Goal: Information Seeking & Learning: Learn about a topic

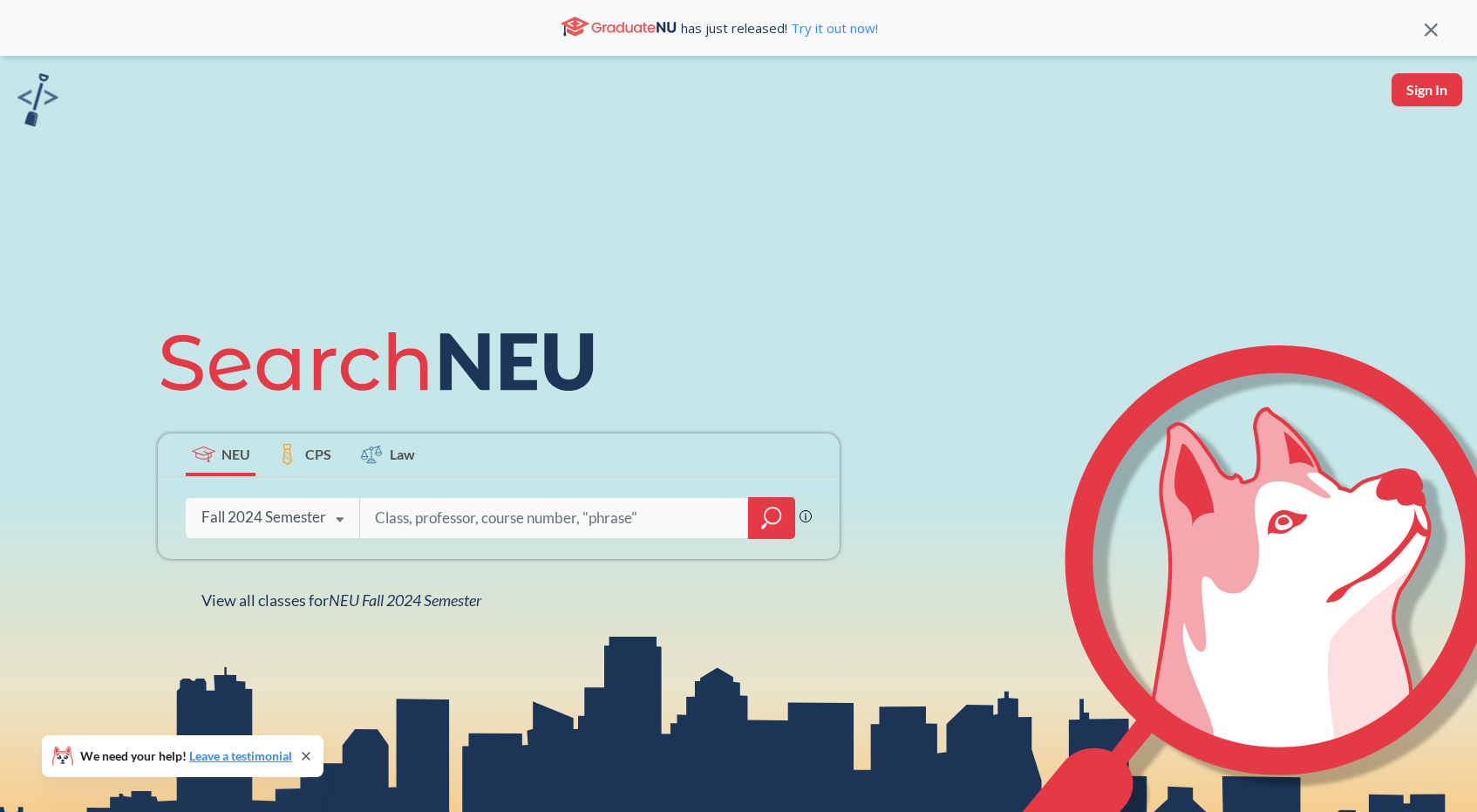
click at [273, 515] on div "Fall 2024 Semester" at bounding box center [264, 517] width 125 height 19
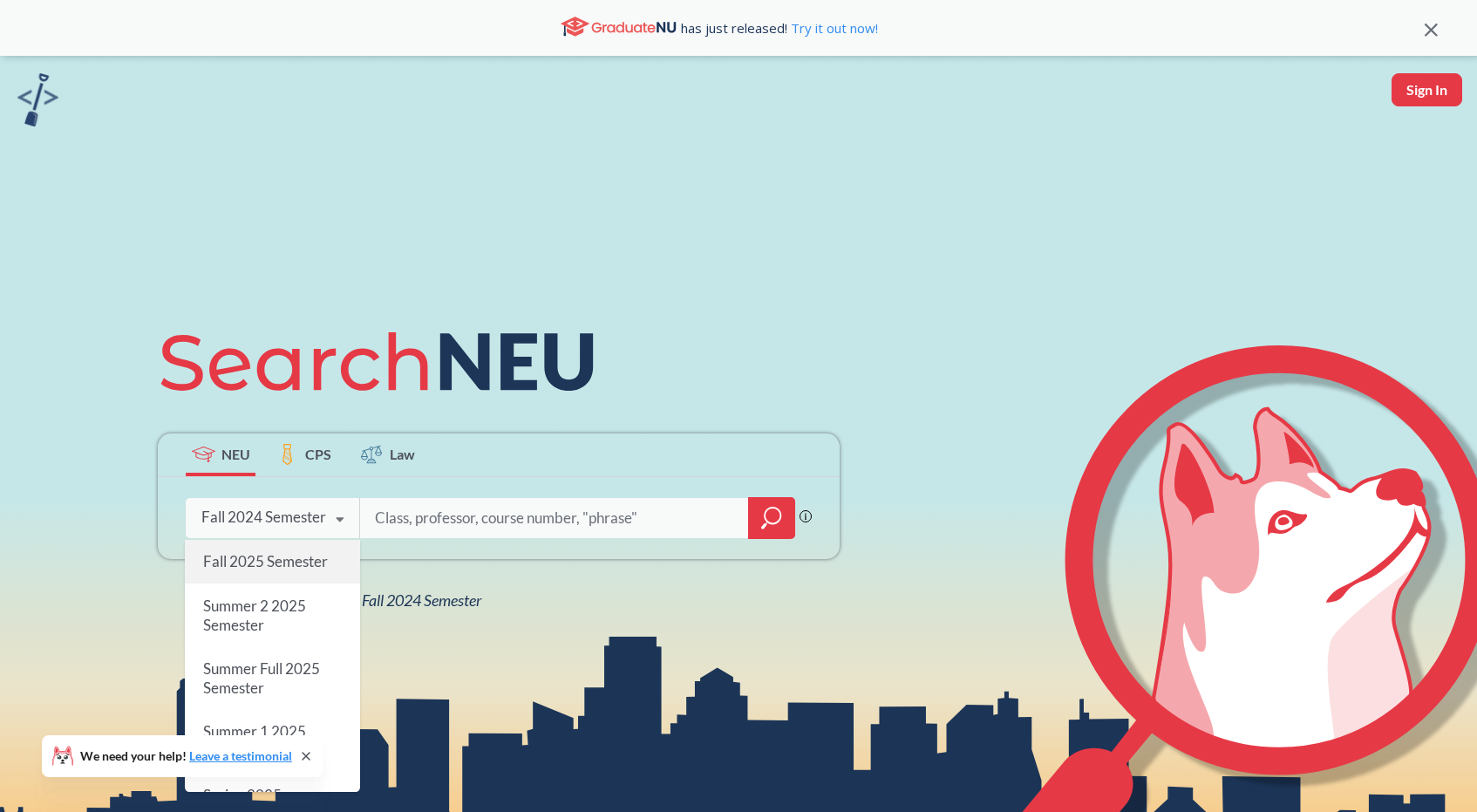
click at [275, 550] on div "Fall 2025 Semester" at bounding box center [273, 561] width 176 height 44
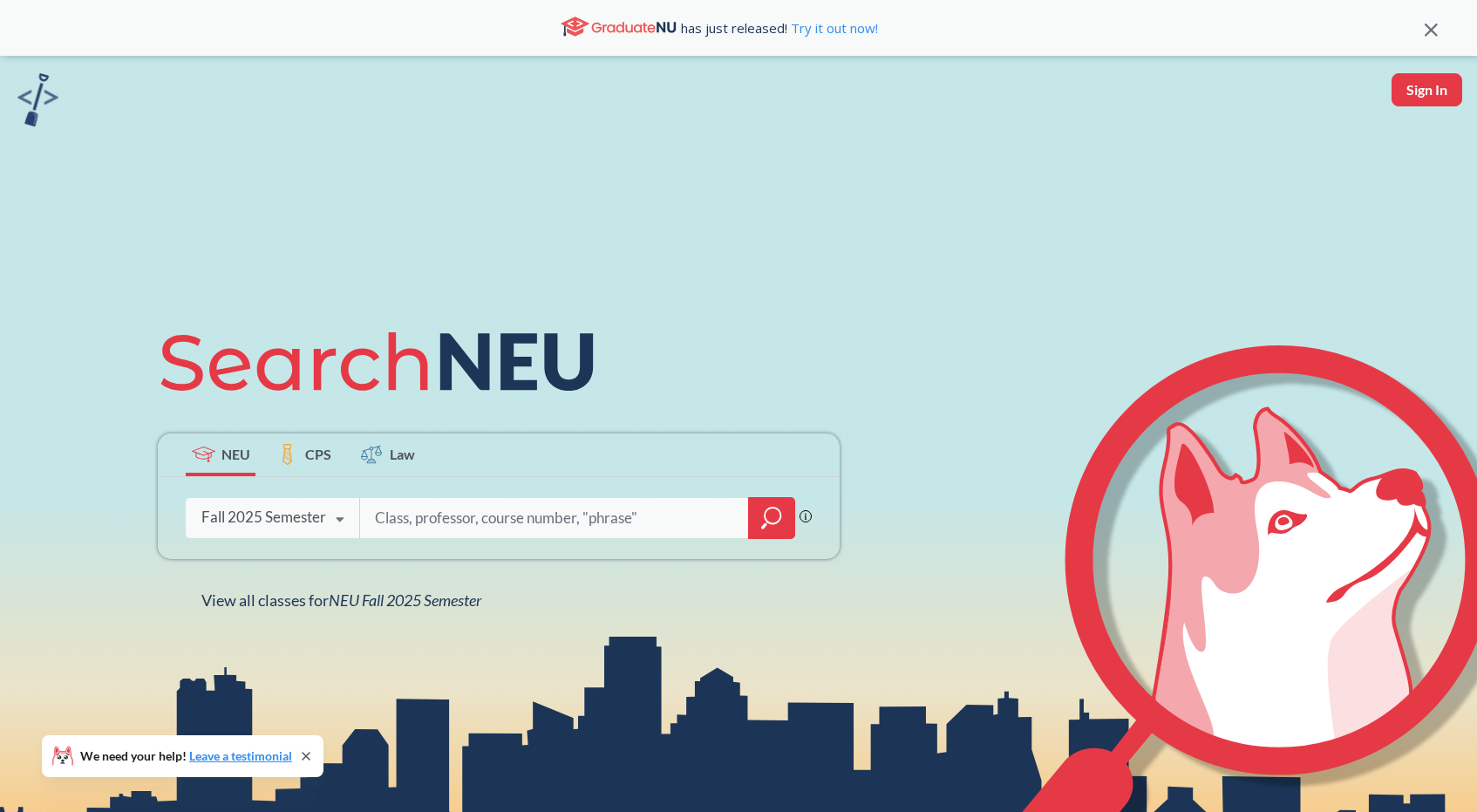
click at [471, 517] on input "search" at bounding box center [555, 518] width 363 height 37
type input "s"
type input "cs 5130"
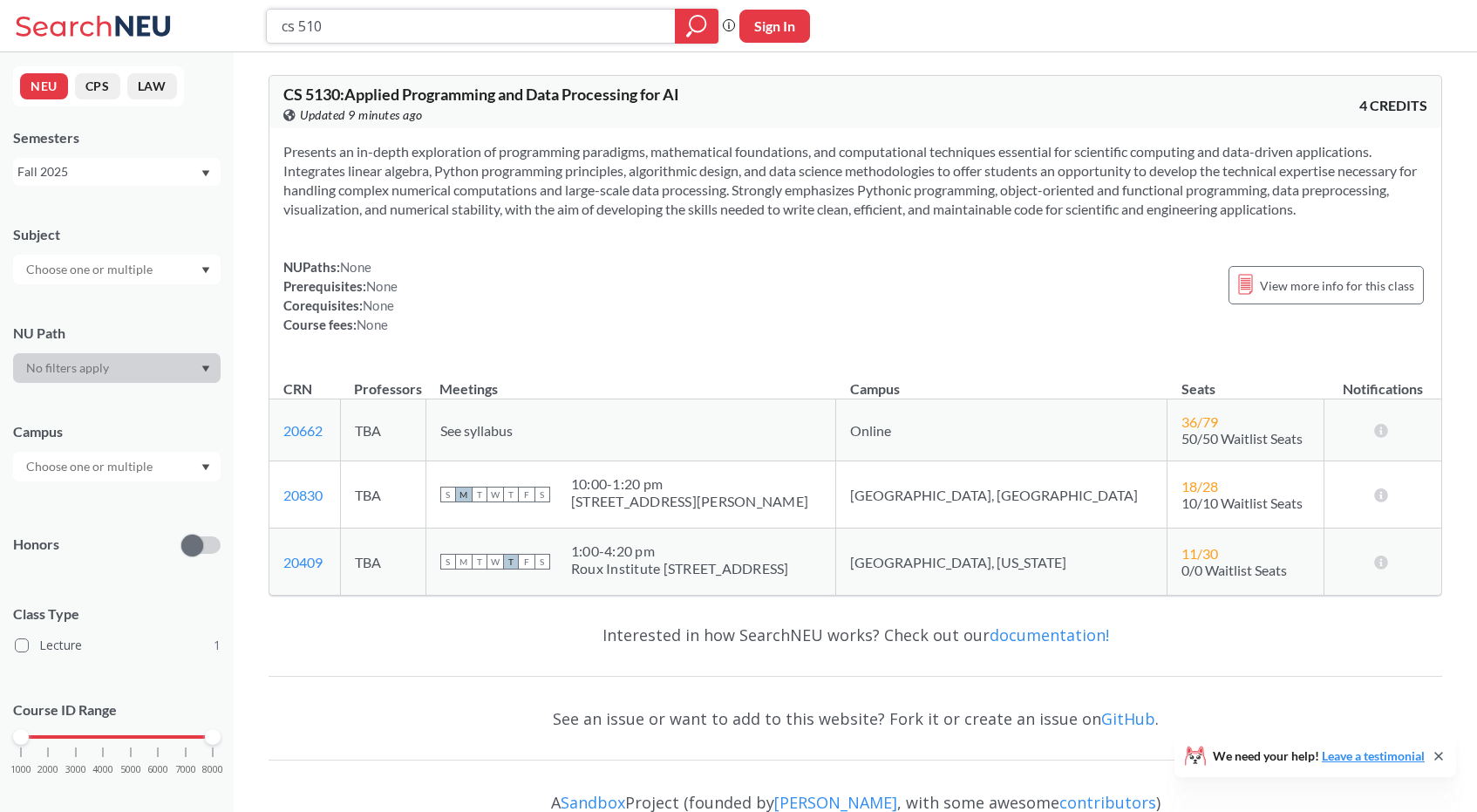
type input "cs 5100"
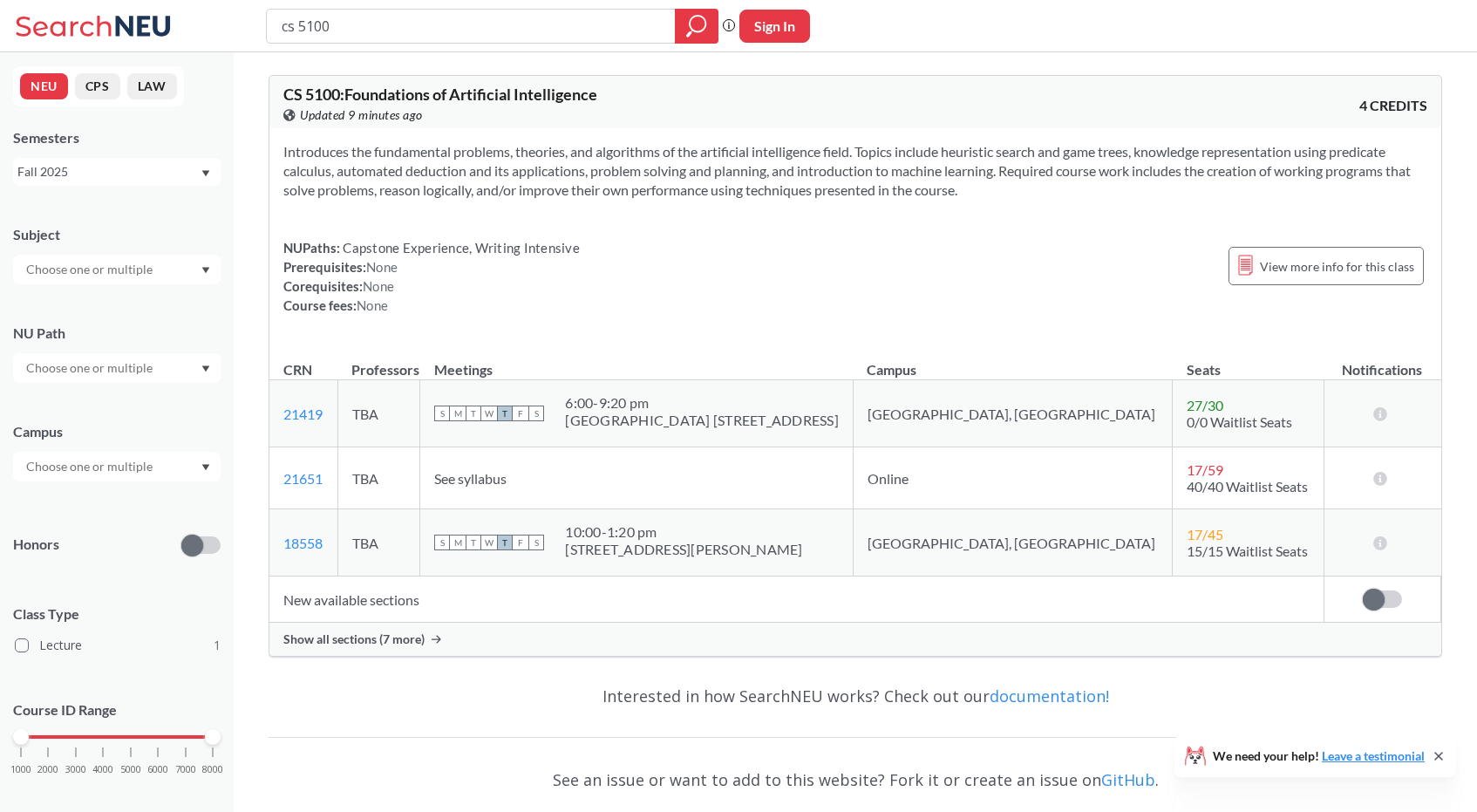
click at [341, 642] on span "Show all sections (7 more)" at bounding box center [354, 639] width 142 height 16
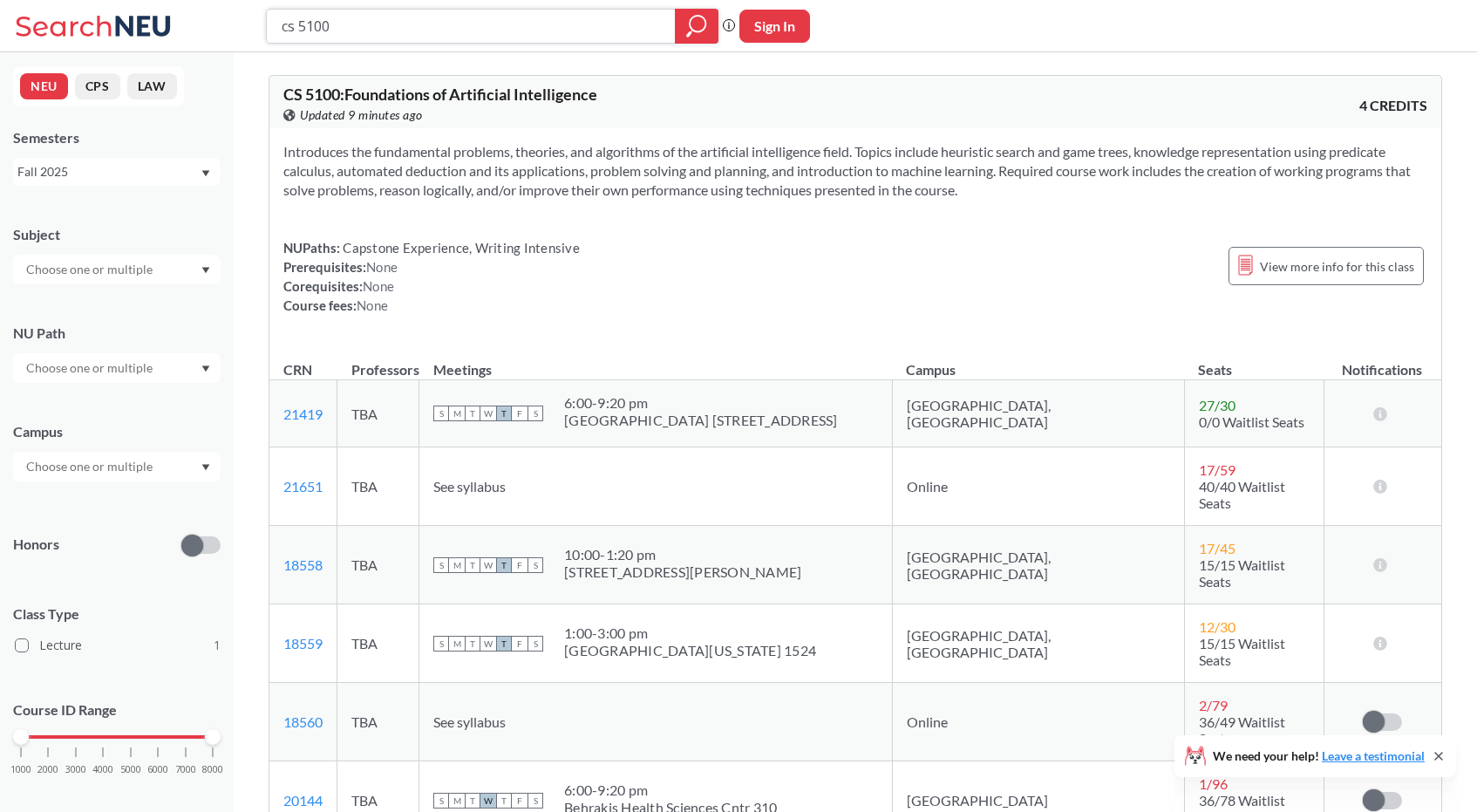
click at [377, 34] on input "cs 5100" at bounding box center [471, 26] width 383 height 30
type input "cs 5800"
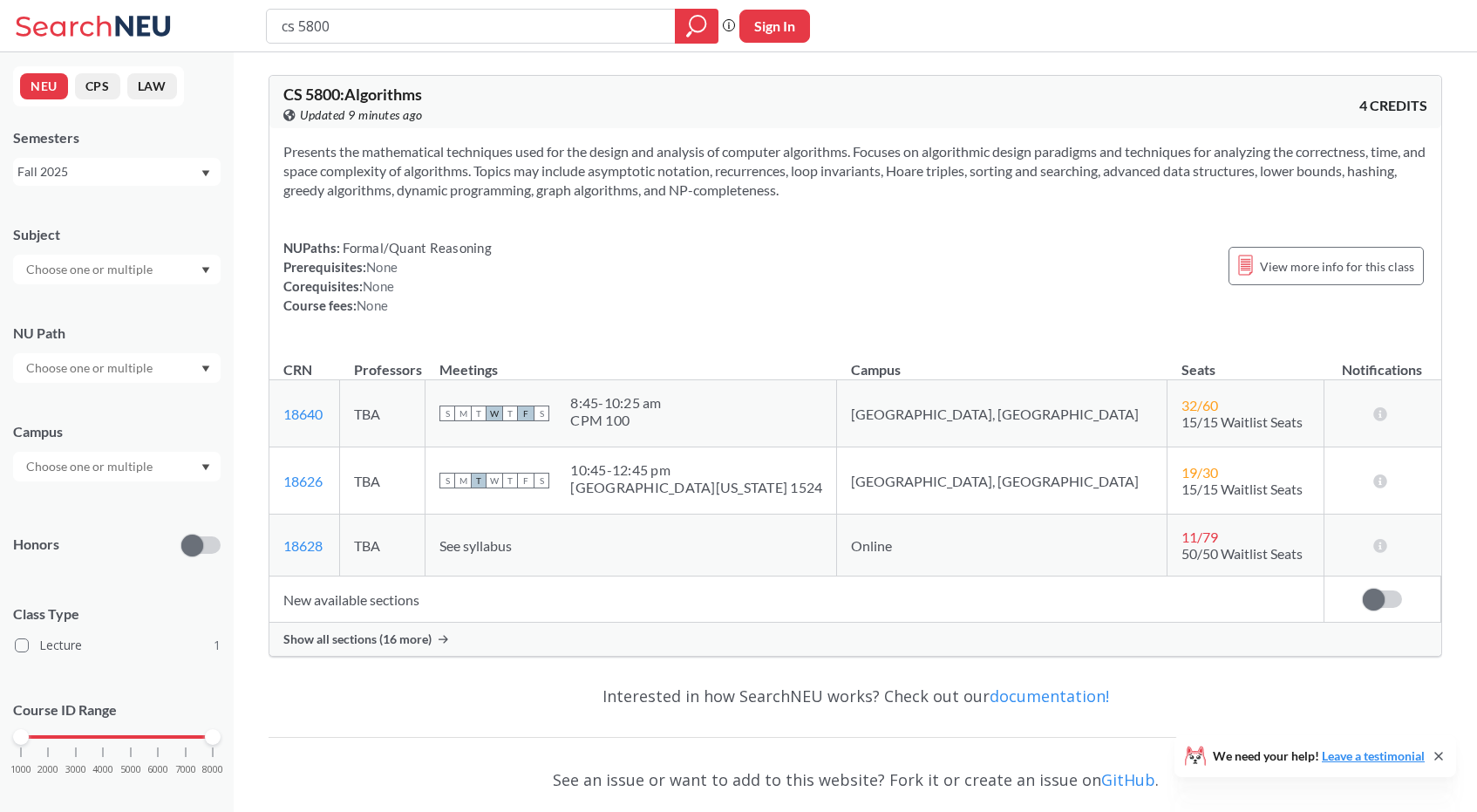
click at [392, 636] on span "Show all sections (16 more)" at bounding box center [357, 639] width 148 height 16
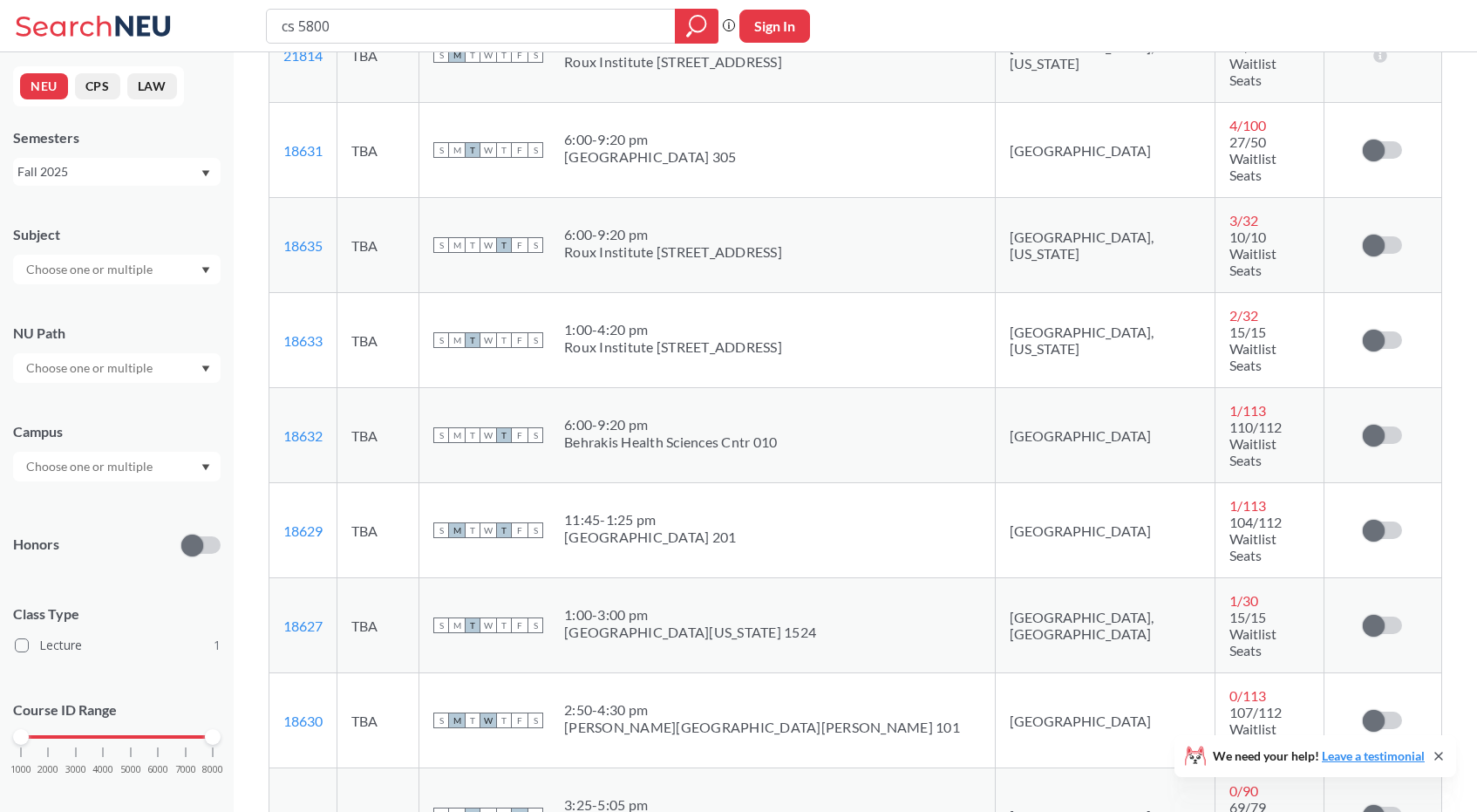
scroll to position [647, 0]
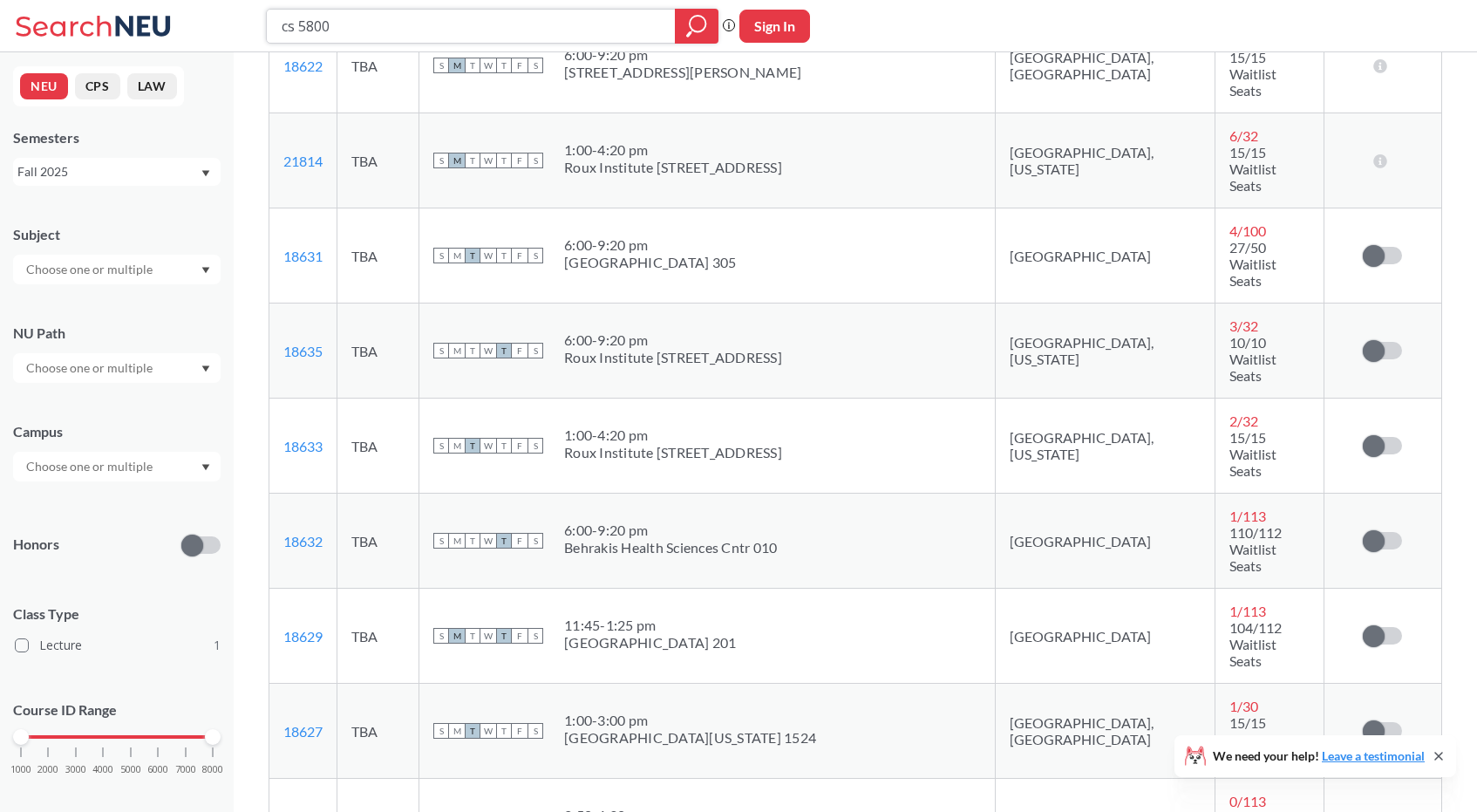
click at [387, 22] on input "cs 5800" at bounding box center [471, 26] width 383 height 30
type input "cs 6140"
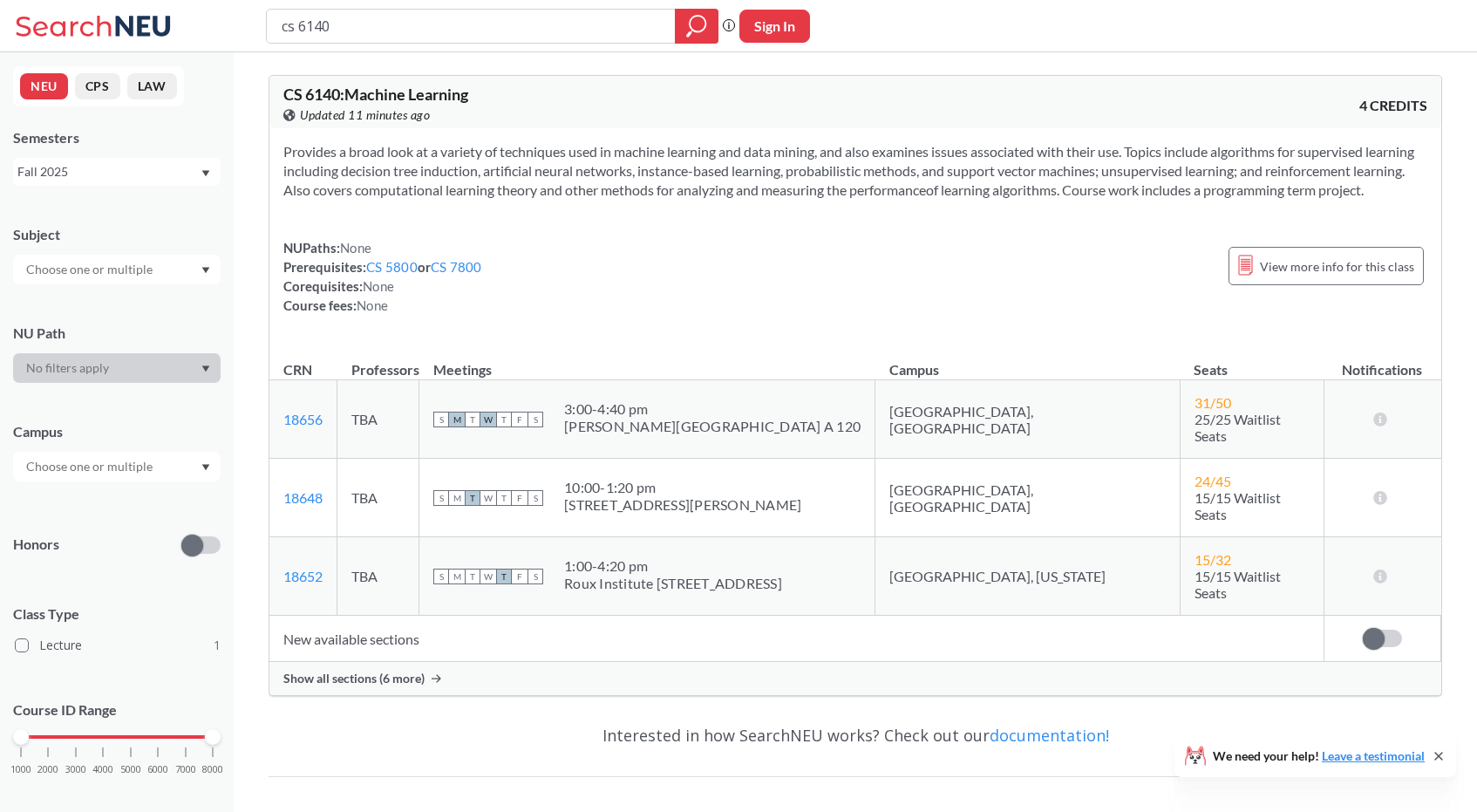
click at [380, 670] on span "Show all sections (6 more)" at bounding box center [354, 678] width 142 height 16
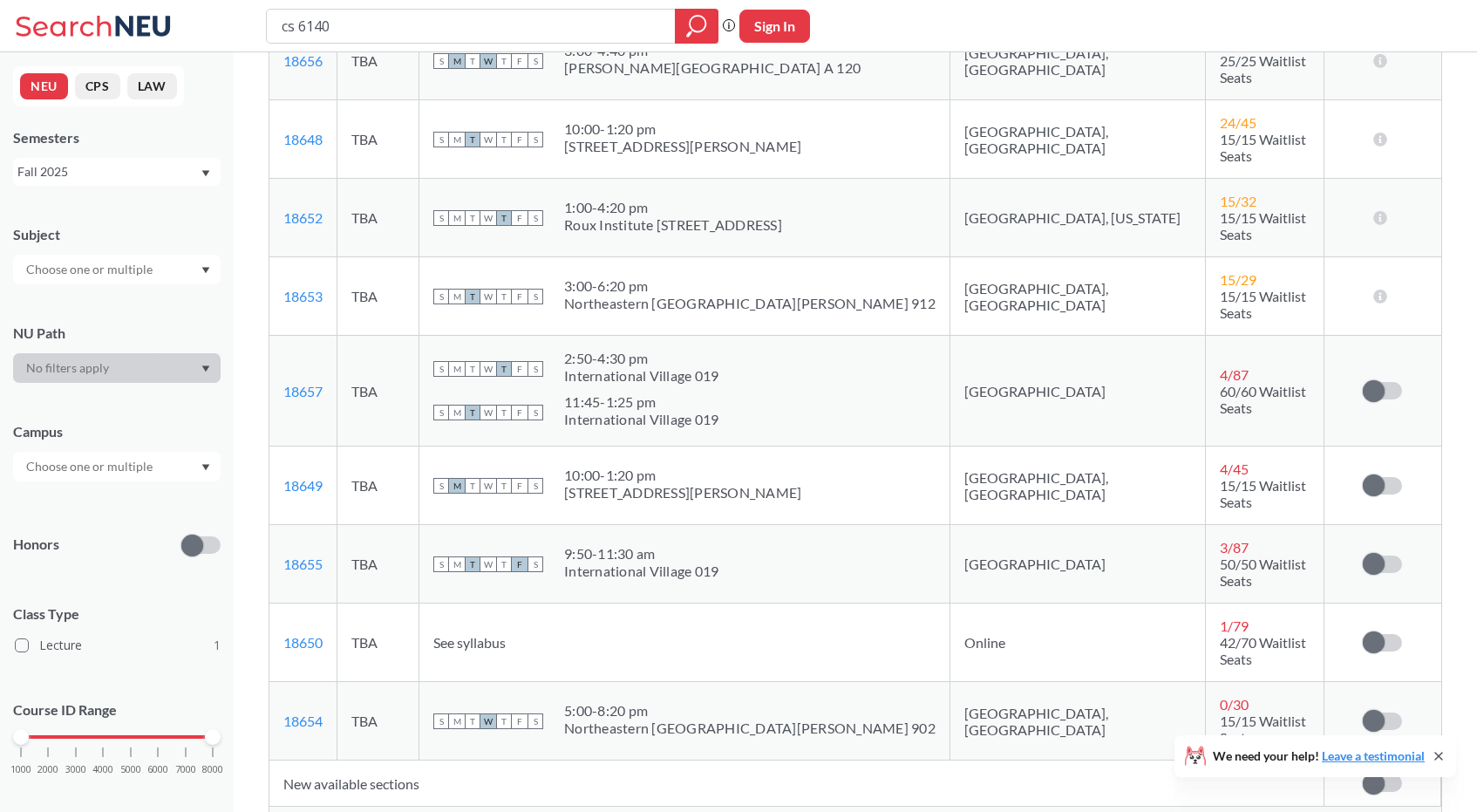
scroll to position [354, 0]
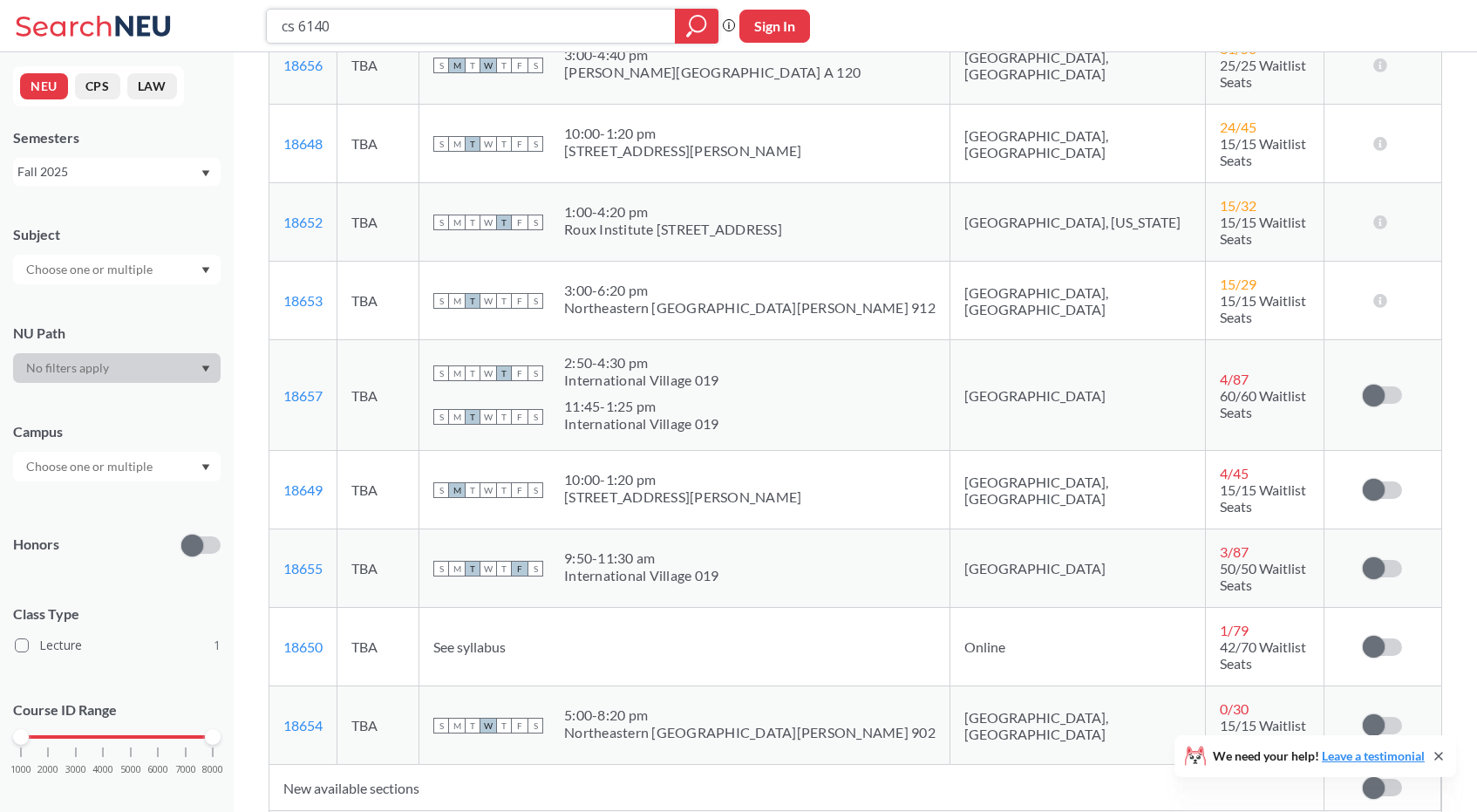
click at [358, 24] on input "cs 6140" at bounding box center [471, 26] width 383 height 30
type input "cs 5010"
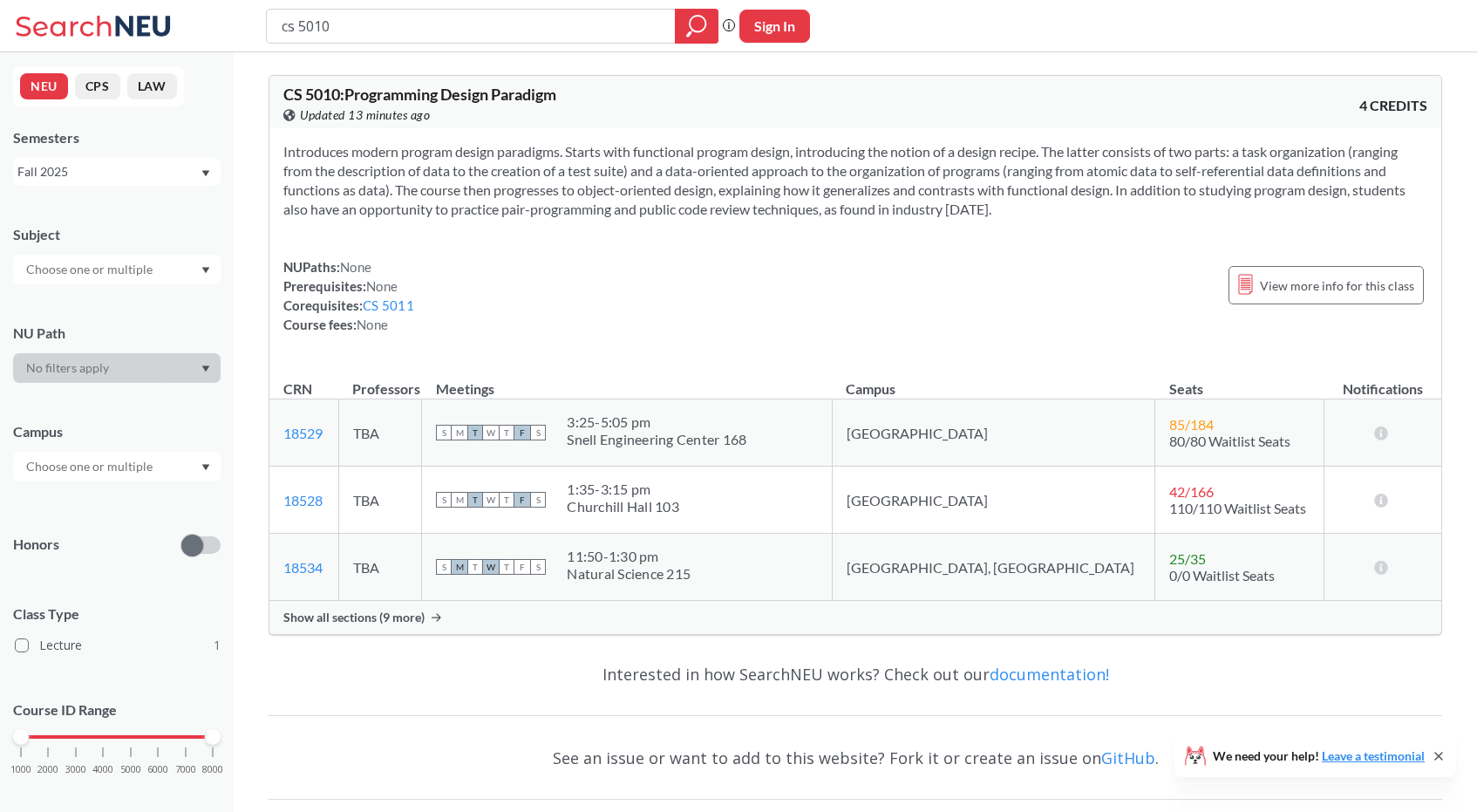
click at [392, 625] on div "Show all sections (9 more)" at bounding box center [856, 617] width 1172 height 33
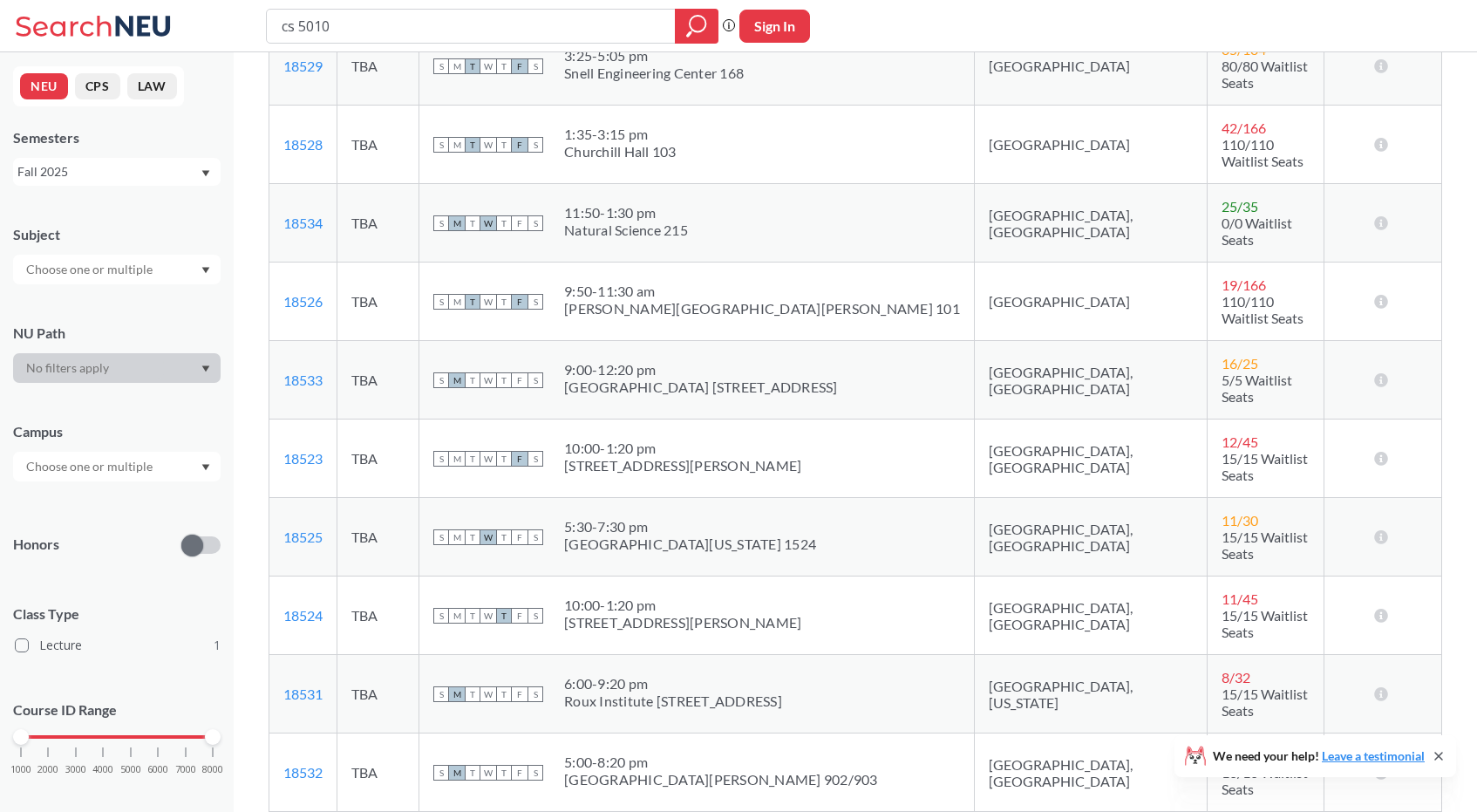
scroll to position [356, 0]
